Goal: Navigation & Orientation: Find specific page/section

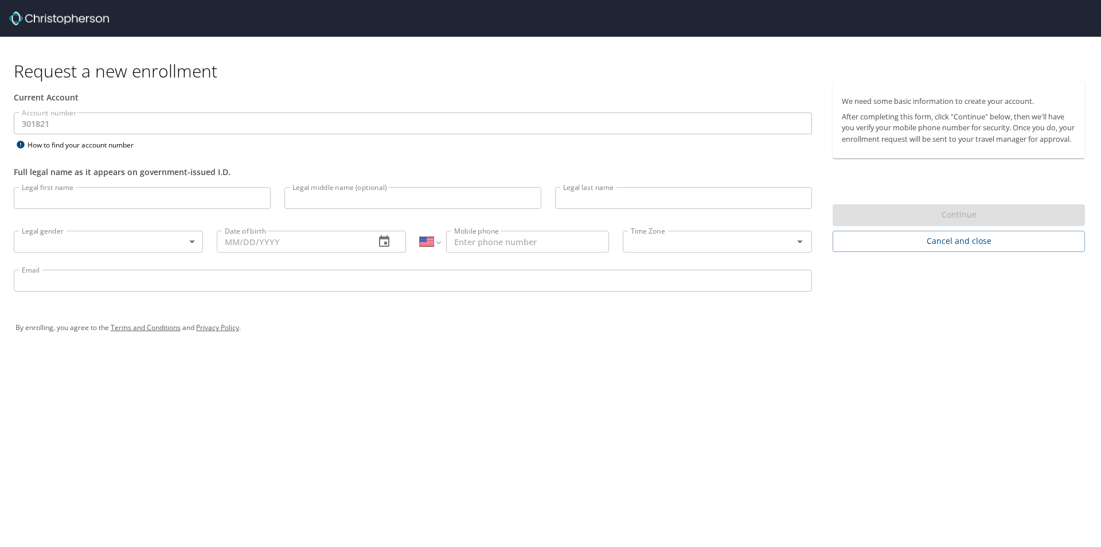
select select "US"
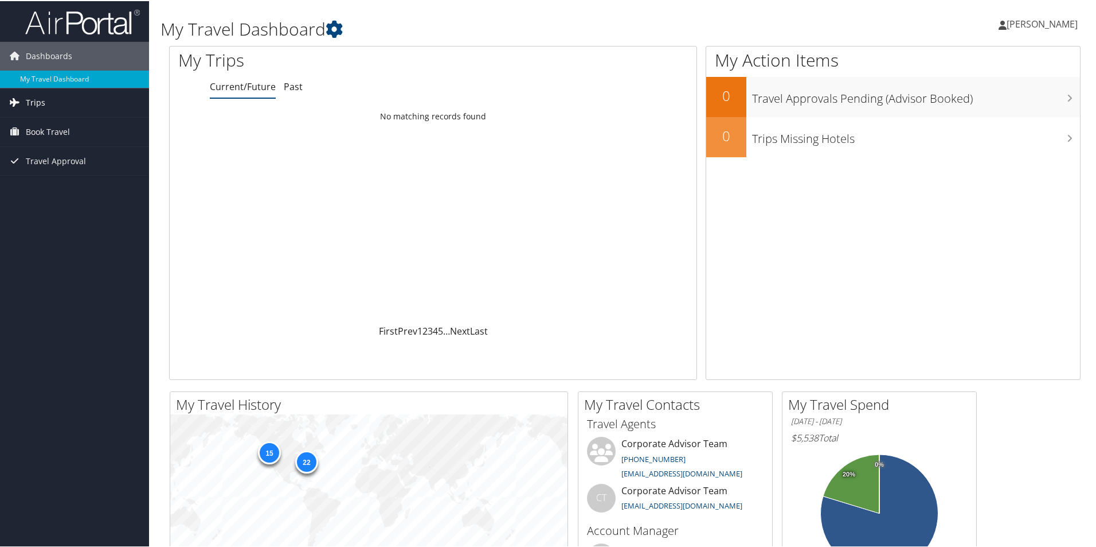
click at [34, 97] on span "Trips" at bounding box center [35, 101] width 19 height 29
click at [250, 88] on link "Current/Future" at bounding box center [243, 85] width 66 height 13
click at [27, 179] on span "Book Travel" at bounding box center [48, 182] width 44 height 29
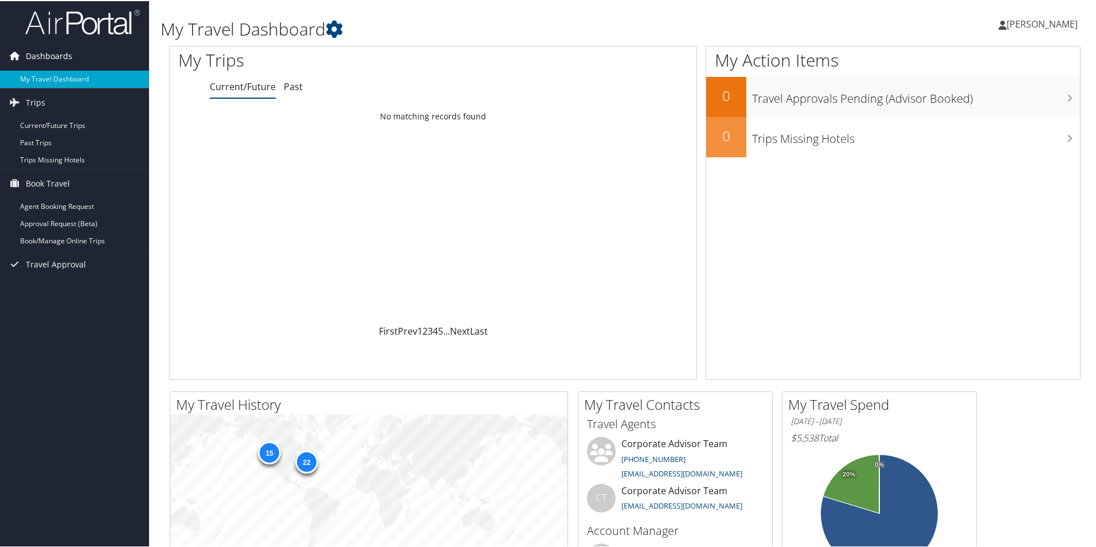
click at [41, 49] on span "Dashboards" at bounding box center [49, 55] width 46 height 29
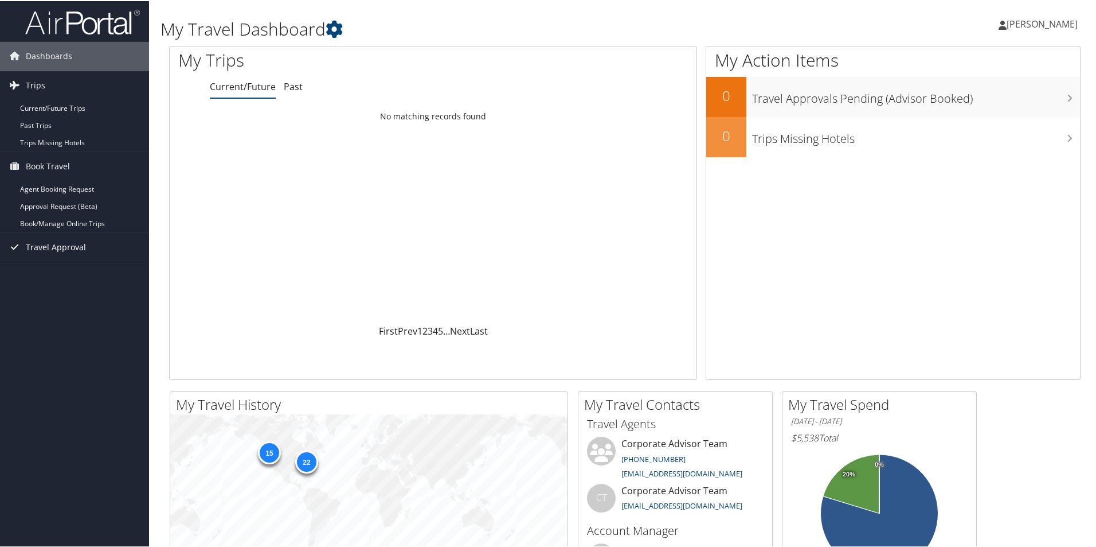
click at [37, 243] on span "Travel Approval" at bounding box center [56, 246] width 60 height 29
